Goal: Obtain resource: Obtain resource

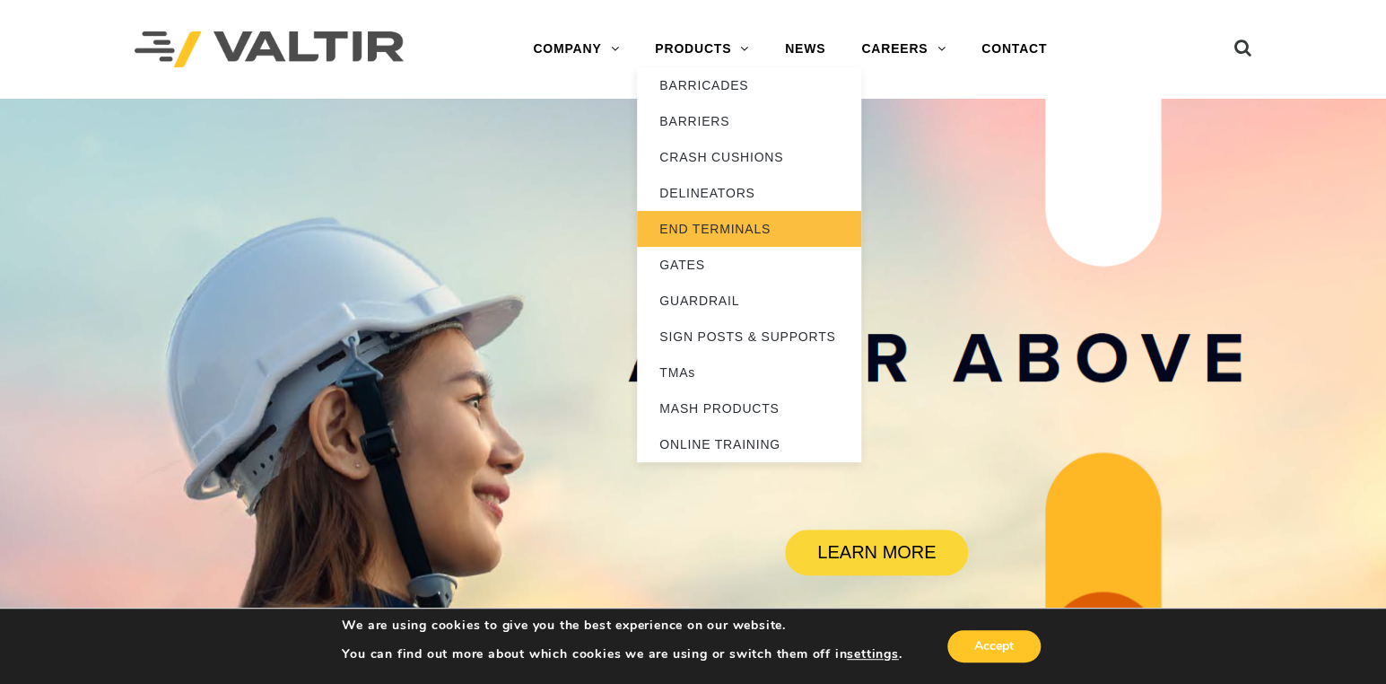
click at [700, 226] on link "END TERMINALS" at bounding box center [749, 229] width 224 height 36
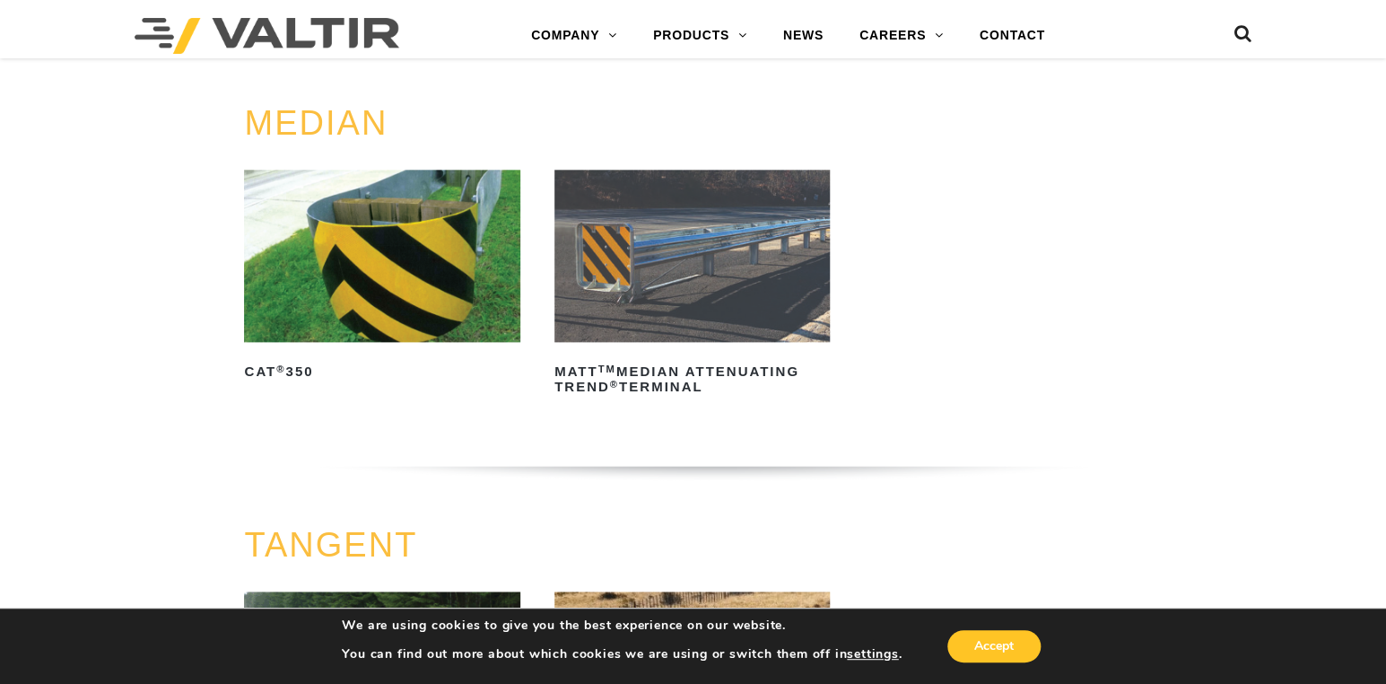
scroll to position [807, 0]
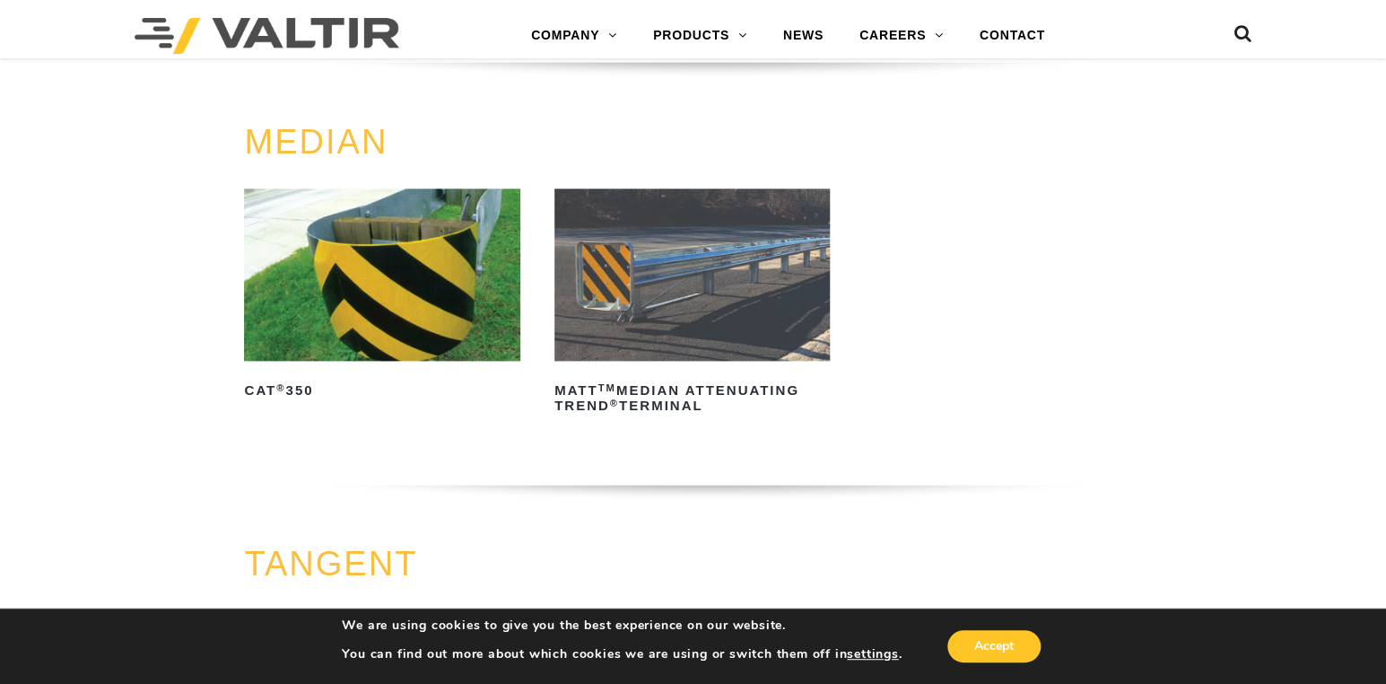
click at [409, 230] on img at bounding box center [381, 274] width 275 height 172
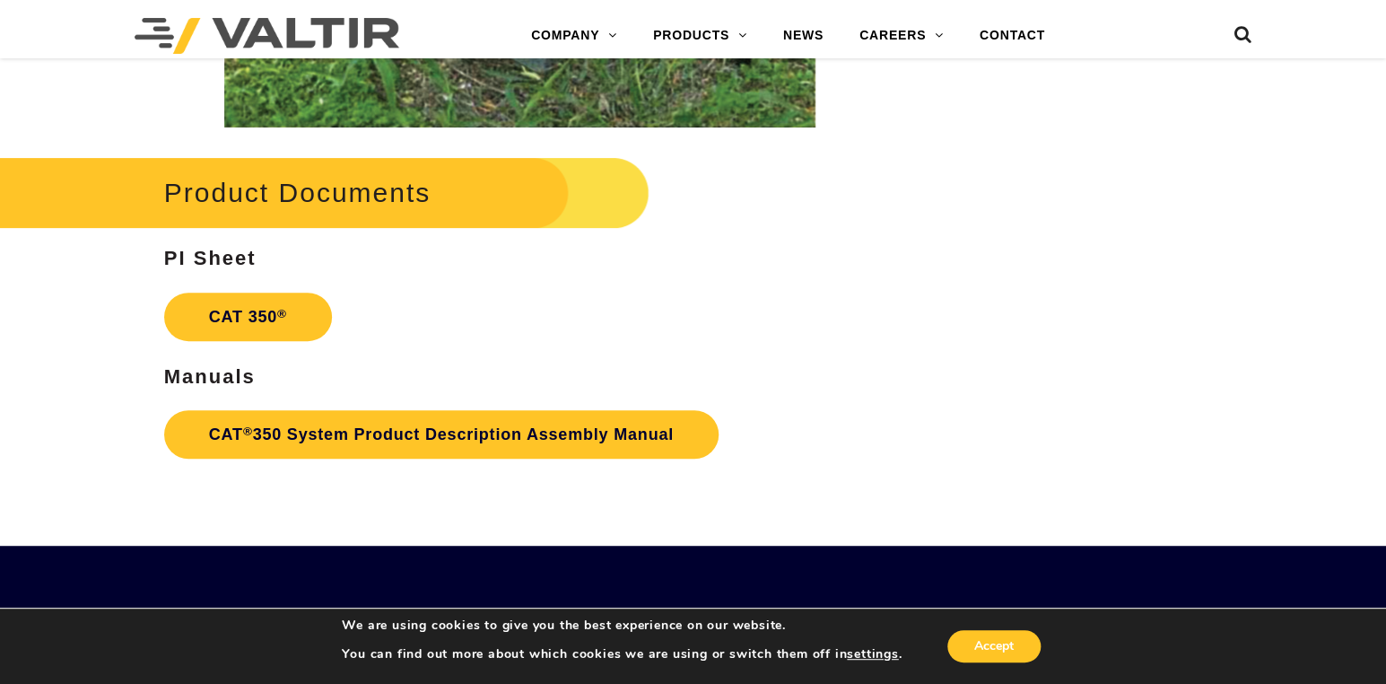
scroll to position [3230, 0]
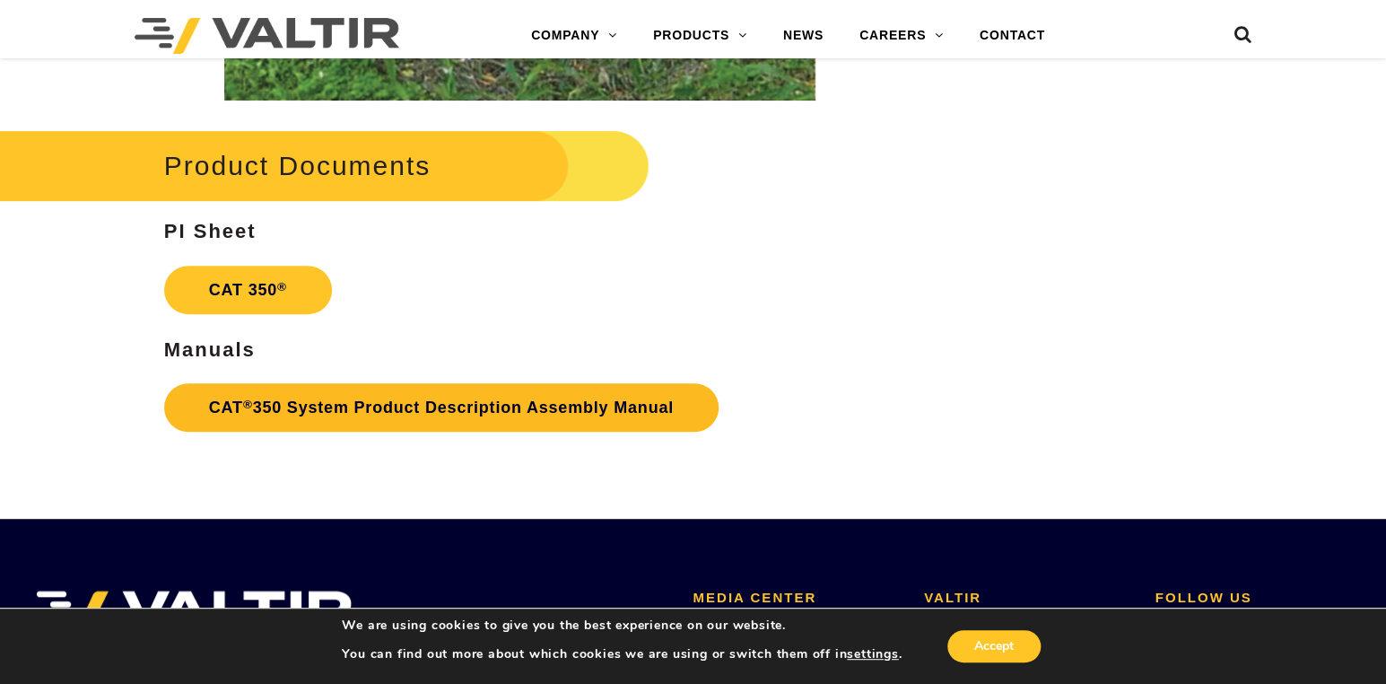
click at [421, 410] on link "CAT ® 350 System Product Description Assembly Manual" at bounding box center [441, 407] width 554 height 48
